Goal: Transaction & Acquisition: Purchase product/service

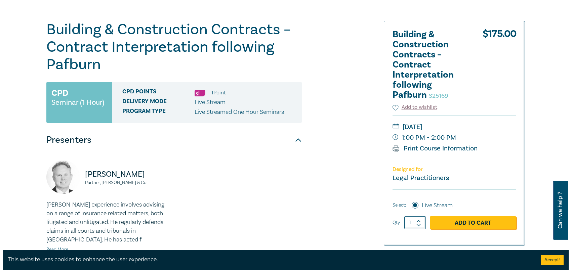
scroll to position [67, 0]
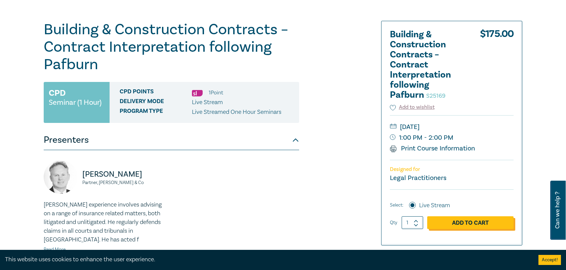
click at [471, 227] on link "Add to Cart" at bounding box center [470, 222] width 86 height 13
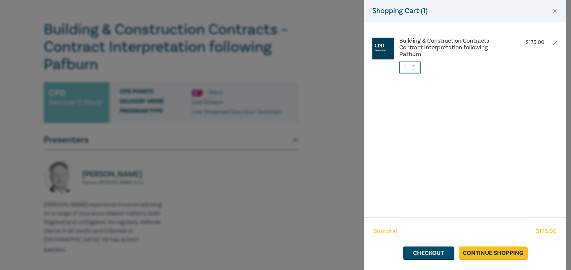
click at [415, 64] on icon at bounding box center [413, 65] width 5 height 3
click at [500, 248] on link "Continue Shopping" at bounding box center [493, 252] width 68 height 13
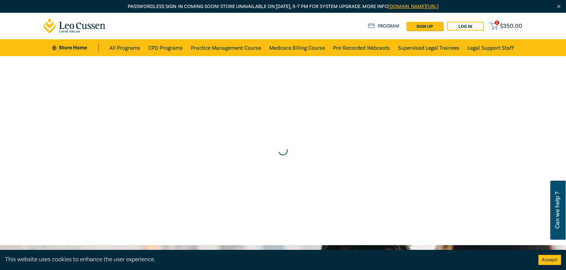
click at [507, 22] on span "$ 350.00" at bounding box center [511, 25] width 22 height 7
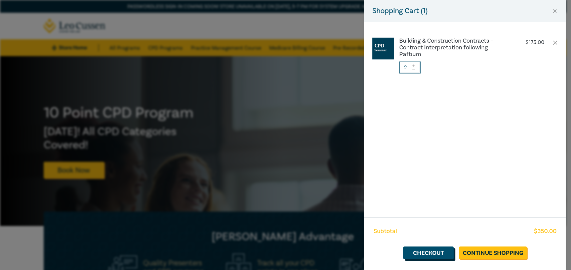
click at [427, 251] on link "Checkout" at bounding box center [428, 252] width 50 height 13
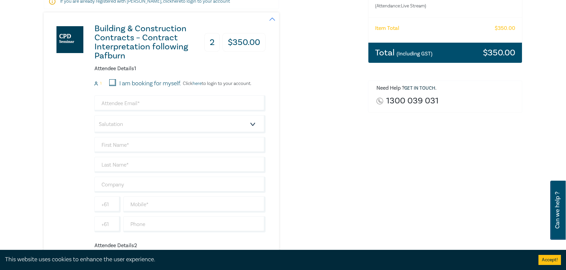
scroll to position [134, 0]
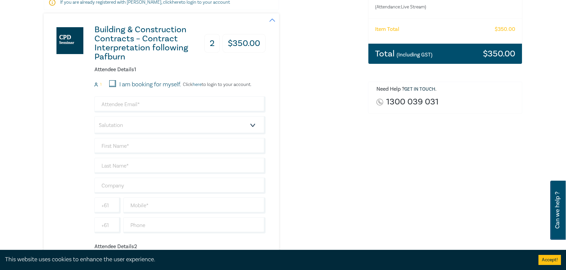
click at [425, 197] on div "Order Building & Construction Contracts – Contract Interpretation following Paf…" at bounding box center [445, 212] width 162 height 523
click at [563, 106] on div "Delivery Option Event Attendance If you are already registered with [PERSON_NAM…" at bounding box center [283, 212] width 566 height 580
click at [144, 99] on input "email" at bounding box center [179, 104] width 171 height 16
type input "[PERSON_NAME][EMAIL_ADDRESS][DOMAIN_NAME]"
type input "[PERSON_NAME]"
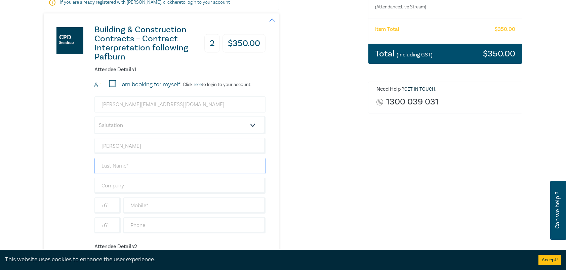
type input "Kimonides"
type input "Brixton Legal"
click at [351, 145] on div "Building & Construction Contracts – Contract Interpretation following Pafburn 2…" at bounding box center [202, 217] width 316 height 409
click at [168, 127] on select "Salutation Mr. Mrs. Ms. Miss Dr. Prof. Other" at bounding box center [179, 125] width 171 height 18
select select "Mr."
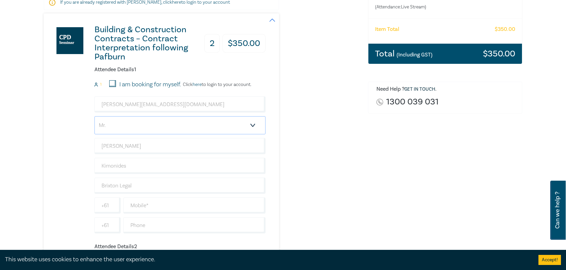
click at [94, 116] on select "Salutation Mr. Mrs. Ms. Miss Dr. Prof. Other" at bounding box center [179, 125] width 171 height 18
click at [269, 156] on div "Building & Construction Contracts – Contract Interpretation following Pafburn 2…" at bounding box center [161, 217] width 235 height 409
click at [393, 161] on div "Order Building & Construction Contracts – Contract Interpretation following Paf…" at bounding box center [445, 212] width 162 height 523
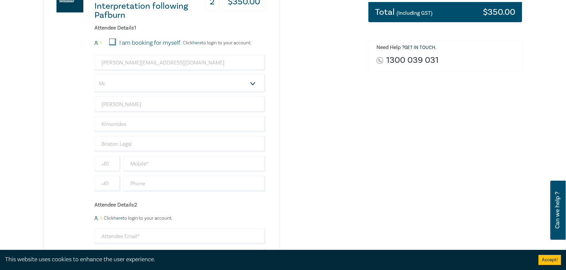
scroll to position [201, 0]
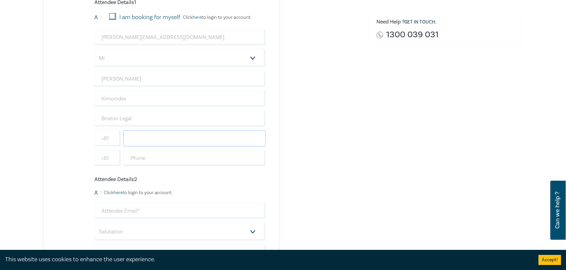
click at [209, 143] on input "text" at bounding box center [194, 138] width 142 height 16
paste input "0479192167"
type input "0479192167"
click at [326, 139] on div "Building & Construction Contracts – Contract Interpretation following Pafburn 2…" at bounding box center [202, 150] width 316 height 409
drag, startPoint x: 339, startPoint y: 144, endPoint x: 312, endPoint y: 143, distance: 27.6
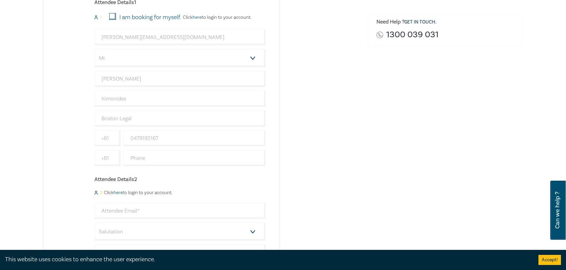
click at [339, 144] on div "Building & Construction Contracts – Contract Interpretation following Pafburn 2…" at bounding box center [202, 150] width 316 height 409
click at [232, 143] on input "0479192167" at bounding box center [194, 138] width 142 height 16
click at [374, 137] on div "Order Building & Construction Contracts – Contract Interpretation following Paf…" at bounding box center [445, 144] width 162 height 523
click at [372, 114] on div "Order Building & Construction Contracts – Contract Interpretation following Paf…" at bounding box center [445, 144] width 162 height 523
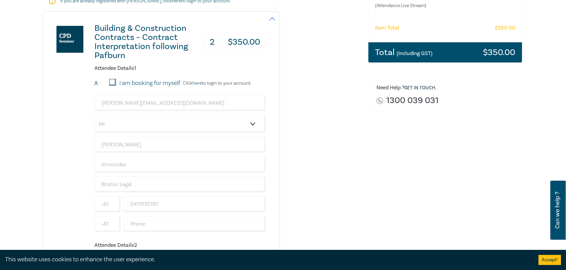
scroll to position [134, 0]
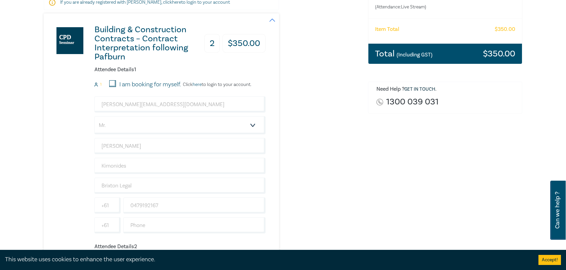
click at [324, 150] on div "Building & Construction Contracts – Contract Interpretation following Pafburn 2…" at bounding box center [202, 217] width 316 height 409
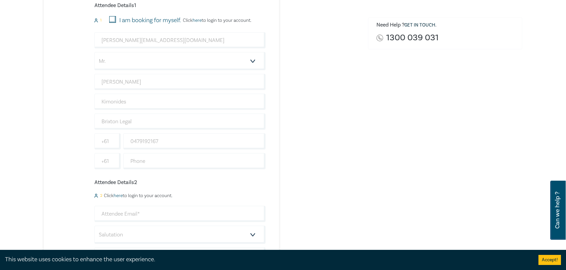
scroll to position [201, 0]
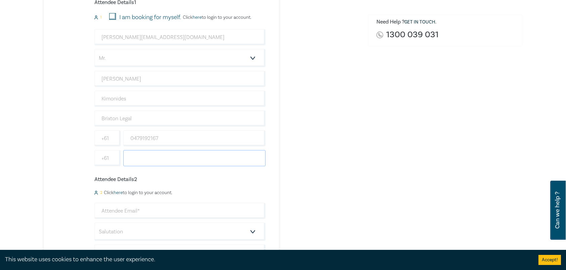
click at [164, 162] on input "text" at bounding box center [194, 158] width 142 height 16
paste input "[PHONE_NUMBER]"
type input "[PHONE_NUMBER]"
click at [402, 118] on div "Order Building & Construction Contracts – Contract Interpretation following Paf…" at bounding box center [445, 144] width 162 height 523
drag, startPoint x: 293, startPoint y: 108, endPoint x: 269, endPoint y: 108, distance: 24.2
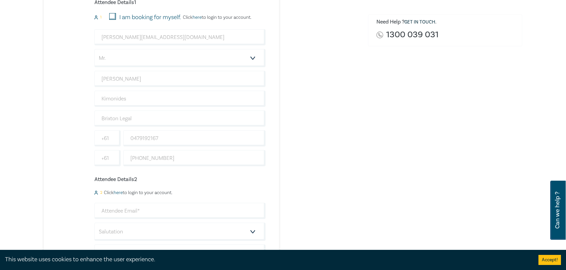
click at [293, 108] on div "Building & Construction Contracts – Contract Interpretation following Pafburn 2…" at bounding box center [202, 150] width 316 height 409
click at [301, 162] on div "Building & Construction Contracts – Contract Interpretation following Pafburn 2…" at bounding box center [202, 150] width 316 height 409
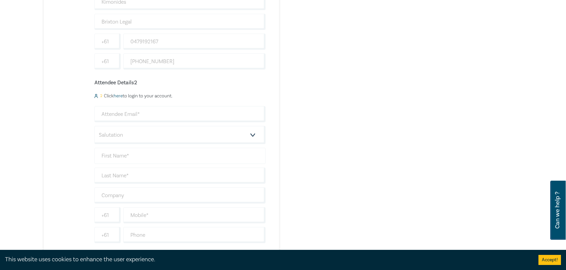
scroll to position [302, 0]
click at [162, 114] on input "email" at bounding box center [179, 110] width 171 height 16
type input "[PERSON_NAME][EMAIL_ADDRESS][DOMAIN_NAME]"
click at [302, 139] on div "Building & Construction Contracts – Contract Interpretation following Pafburn 2…" at bounding box center [202, 50] width 316 height 409
click at [228, 135] on select "Salutation Mr. Mrs. Ms. Miss Dr. Prof. Other" at bounding box center [179, 131] width 171 height 18
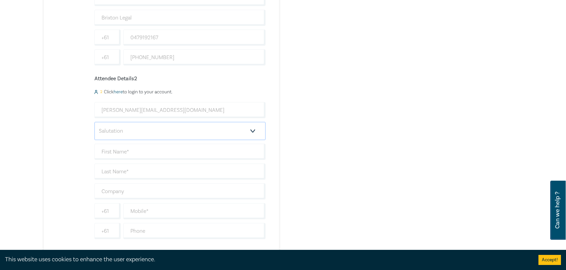
select select "Mr."
click at [94, 122] on select "Salutation Mr. Mrs. Ms. Miss Dr. Prof. Other" at bounding box center [179, 131] width 171 height 18
click at [148, 151] on input "text" at bounding box center [179, 152] width 171 height 16
type input "[PERSON_NAME]"
type input "Karabardak"
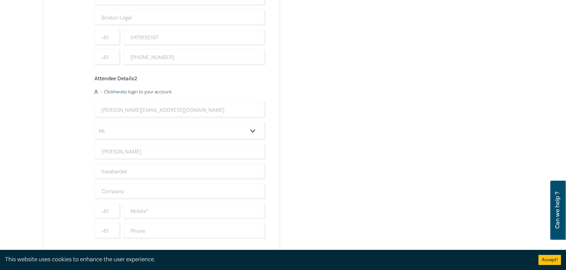
click at [375, 135] on div "Order Building & Construction Contracts – Contract Interpretation following Paf…" at bounding box center [445, 44] width 162 height 523
click at [387, 135] on div "Order Building & Construction Contracts – Contract Interpretation following Paf…" at bounding box center [445, 44] width 162 height 523
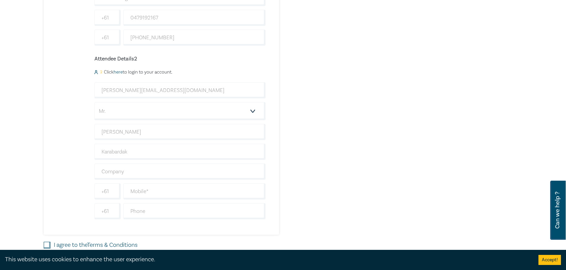
scroll to position [201, 0]
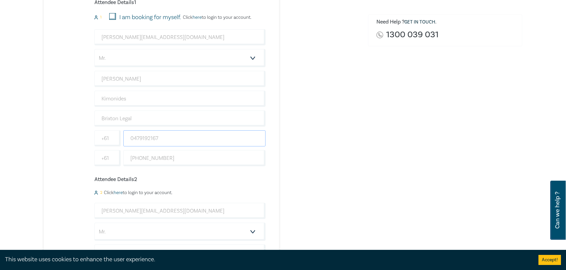
click at [152, 138] on input "0479192167" at bounding box center [194, 138] width 142 height 16
click at [306, 138] on div "Building & Construction Contracts – Contract Interpretation following Pafburn 2…" at bounding box center [202, 150] width 316 height 409
click at [188, 137] on input "0479192167" at bounding box center [194, 138] width 142 height 16
click at [312, 132] on div "Building & Construction Contracts – Contract Interpretation following Pafburn 2…" at bounding box center [202, 150] width 316 height 409
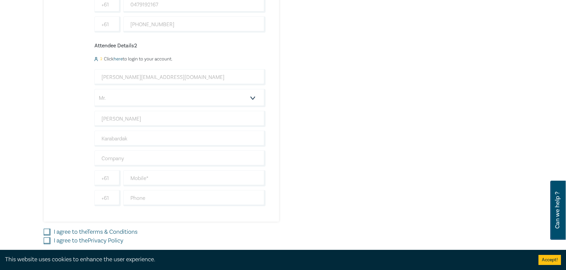
scroll to position [336, 0]
click at [176, 171] on input "text" at bounding box center [194, 178] width 142 height 16
paste input "0477 121 889"
click at [132, 173] on input "0477 121 889" at bounding box center [194, 178] width 142 height 16
type input "0477 121 889"
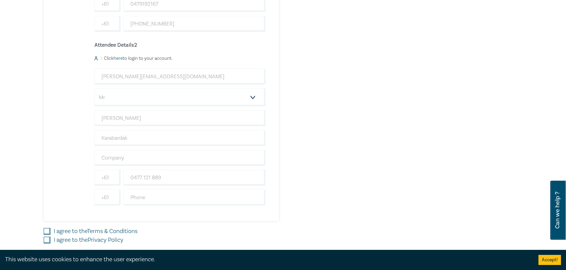
click at [46, 230] on input "I agree to the Terms & Conditions" at bounding box center [47, 231] width 7 height 7
checkbox input "true"
click at [45, 239] on input "I agree to the Privacy Policy" at bounding box center [47, 240] width 7 height 7
checkbox input "true"
click at [371, 189] on div "Order Building & Construction Contracts – Contract Interpretation following Paf…" at bounding box center [445, 10] width 162 height 523
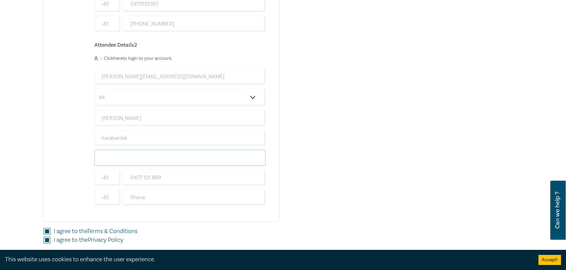
click at [136, 159] on input "text" at bounding box center [179, 158] width 171 height 16
type input "Brixton Legal"
click at [415, 119] on div "Order Building & Construction Contracts – Contract Interpretation following Paf…" at bounding box center [445, 10] width 162 height 523
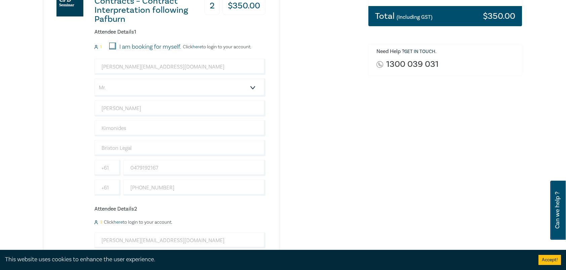
scroll to position [168, 0]
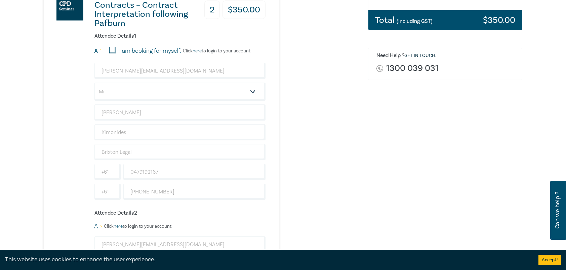
click at [388, 152] on div "Order Building & Construction Contracts – Contract Interpretation following Paf…" at bounding box center [445, 178] width 162 height 523
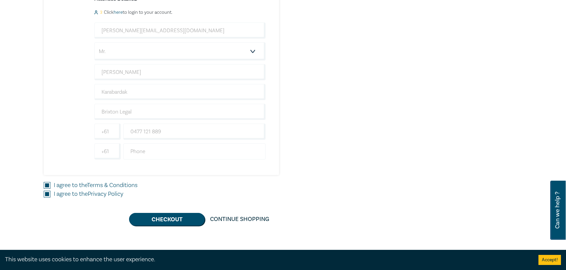
scroll to position [403, 0]
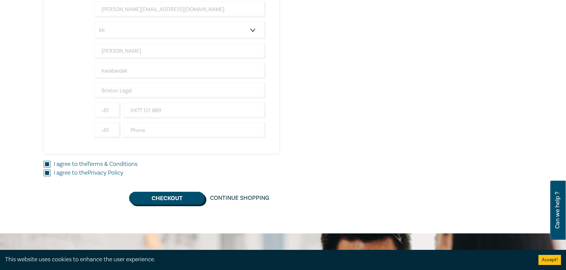
click at [188, 198] on button "Checkout" at bounding box center [167, 198] width 76 height 13
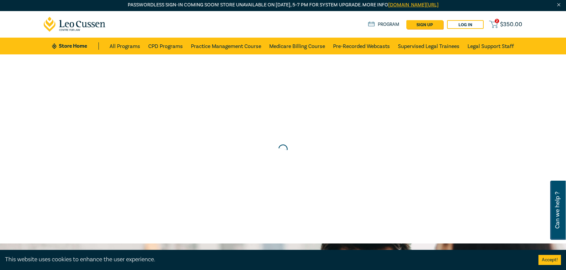
scroll to position [0, 0]
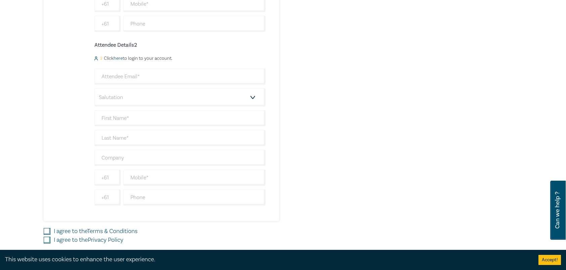
scroll to position [336, 0]
click at [339, 172] on div "Building & Construction Contracts – Contract Interpretation following Pafburn 2…" at bounding box center [202, 16] width 316 height 409
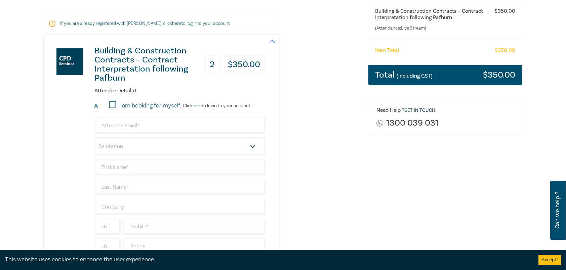
scroll to position [201, 0]
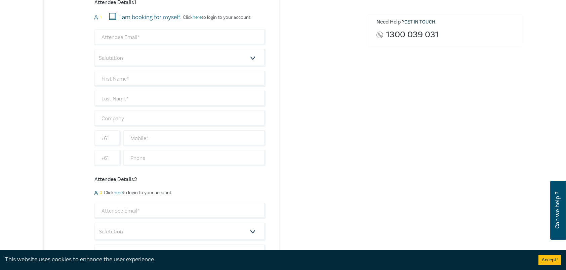
click at [327, 148] on div "Building & Construction Contracts – Contract Interpretation following Pafburn 2…" at bounding box center [202, 150] width 316 height 409
